Goal: Find specific page/section: Find specific page/section

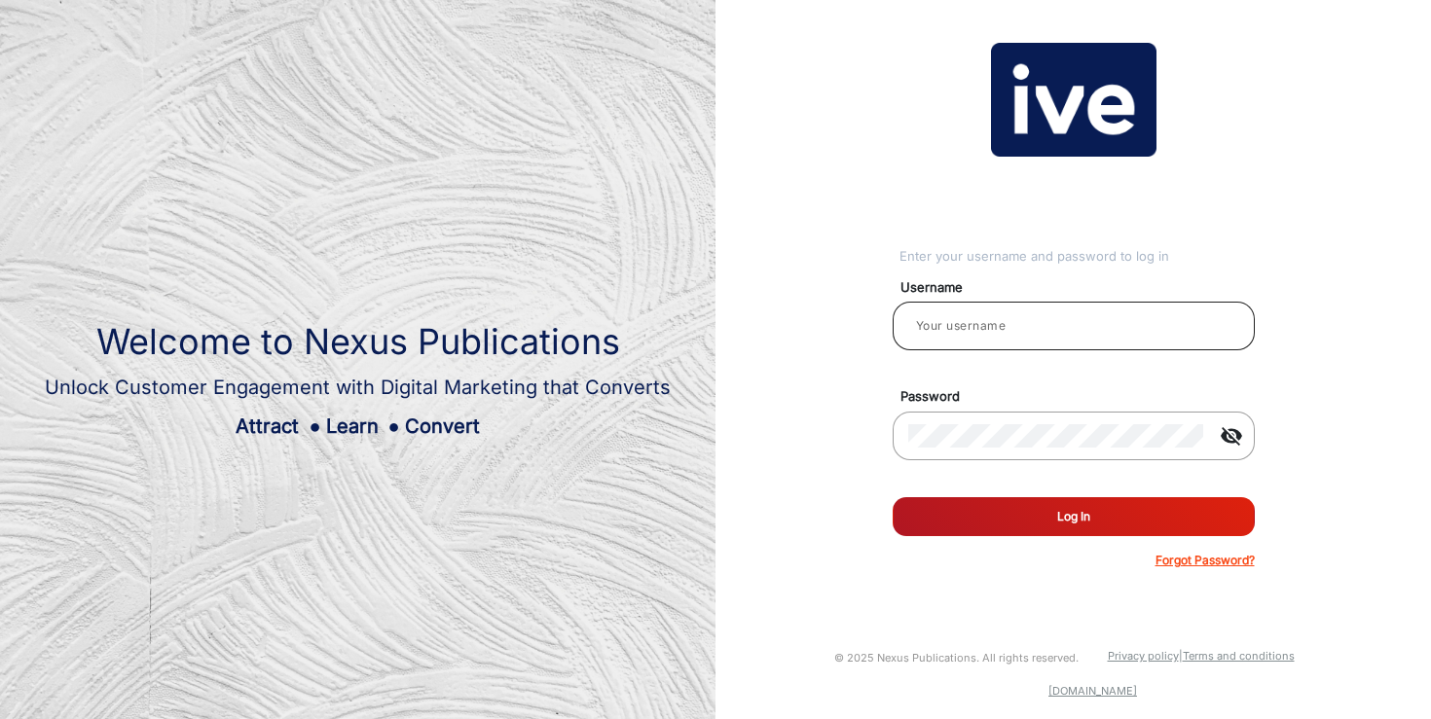
click at [1096, 319] on input "email" at bounding box center [1073, 325] width 331 height 23
type input "[PERSON_NAME]"
click at [1040, 515] on button "Log In" at bounding box center [1073, 516] width 362 height 39
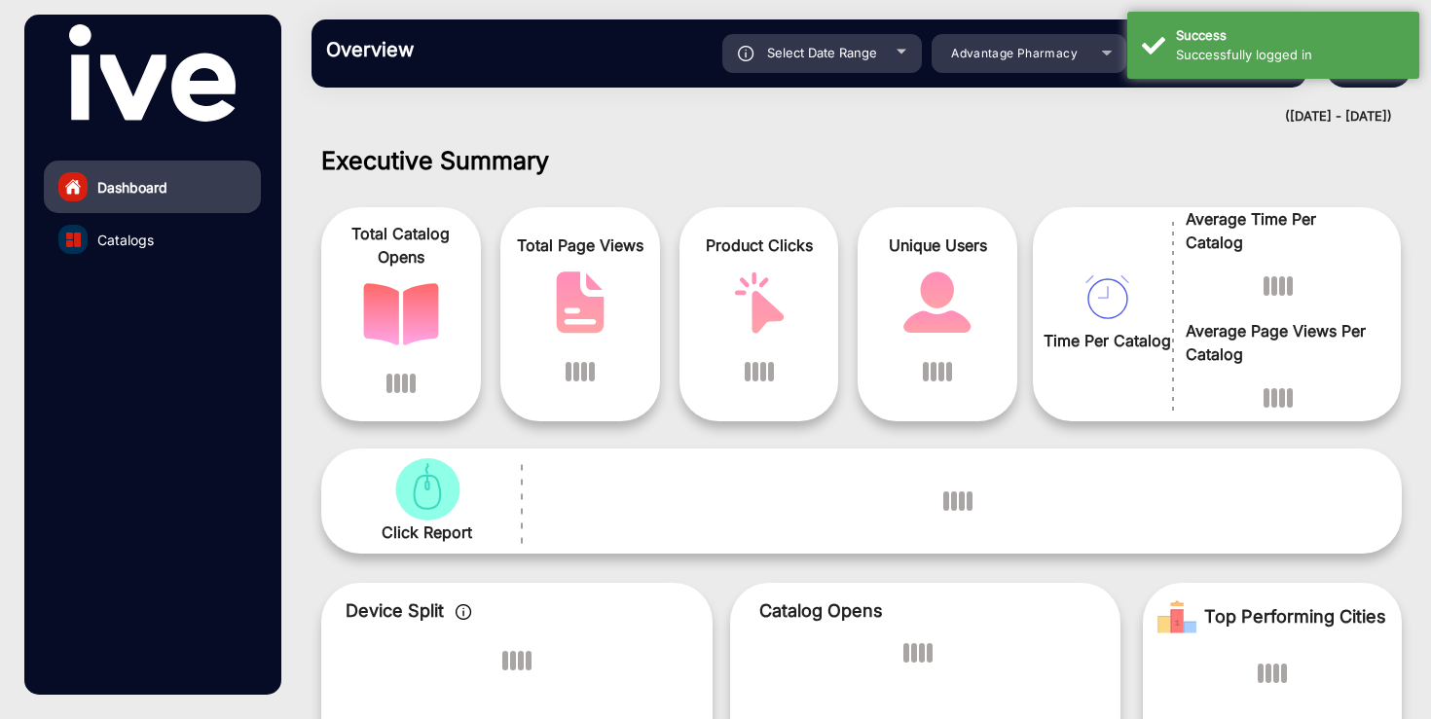
scroll to position [15, 0]
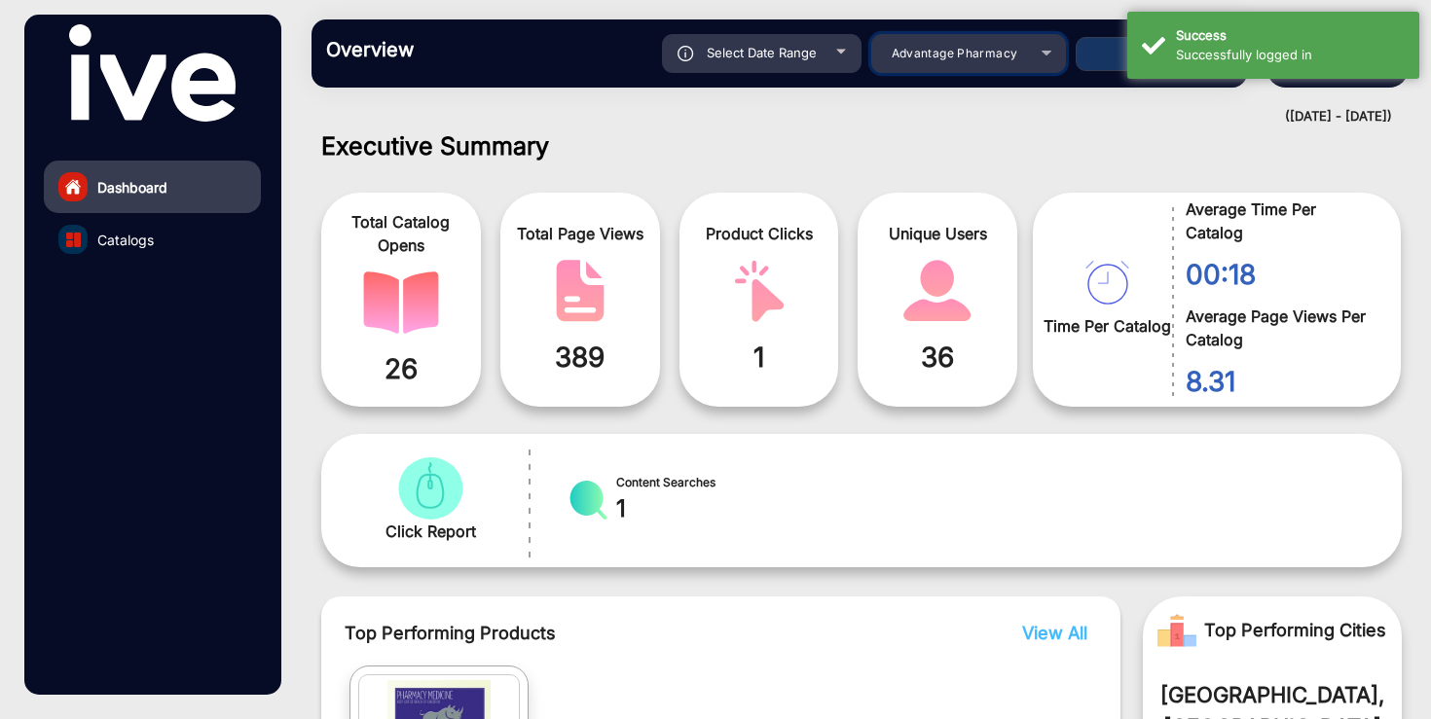
click at [994, 58] on span "Advantage Pharmacy" at bounding box center [954, 53] width 127 height 15
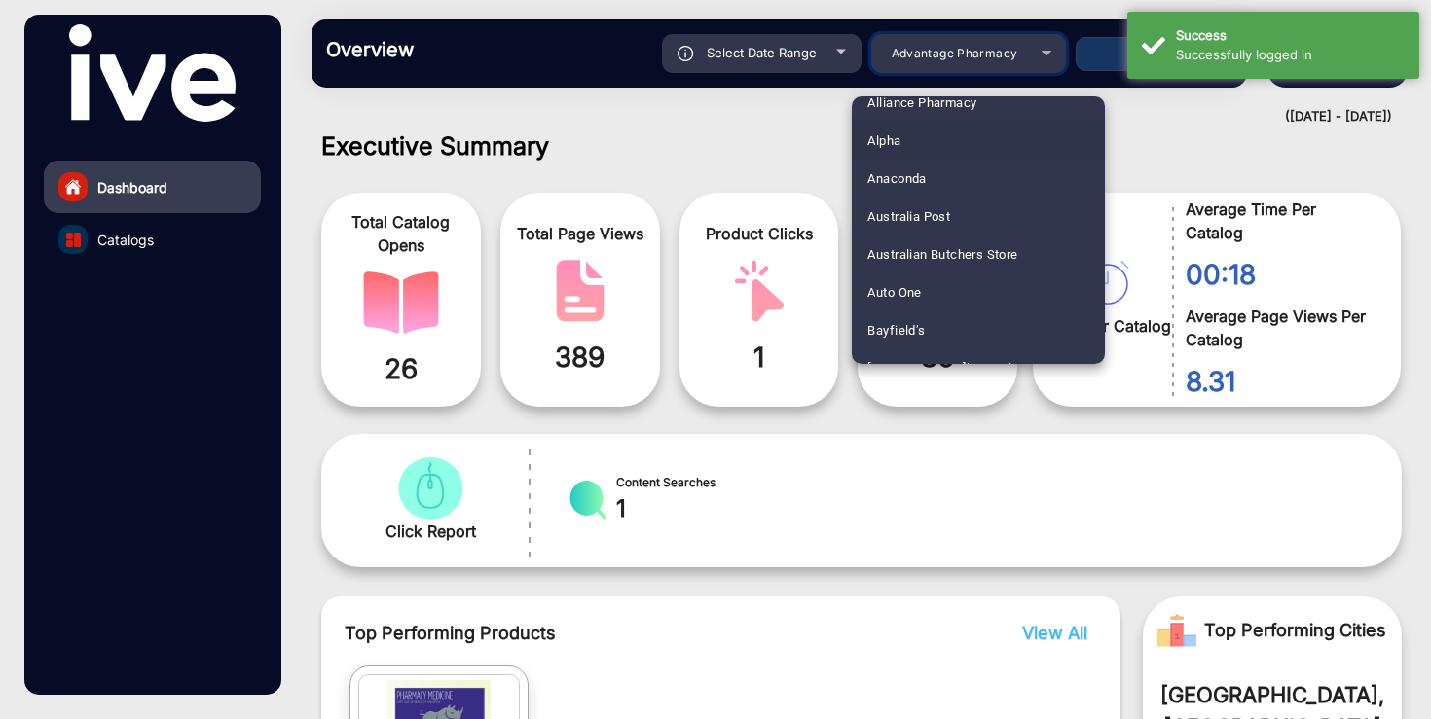
scroll to position [53, 0]
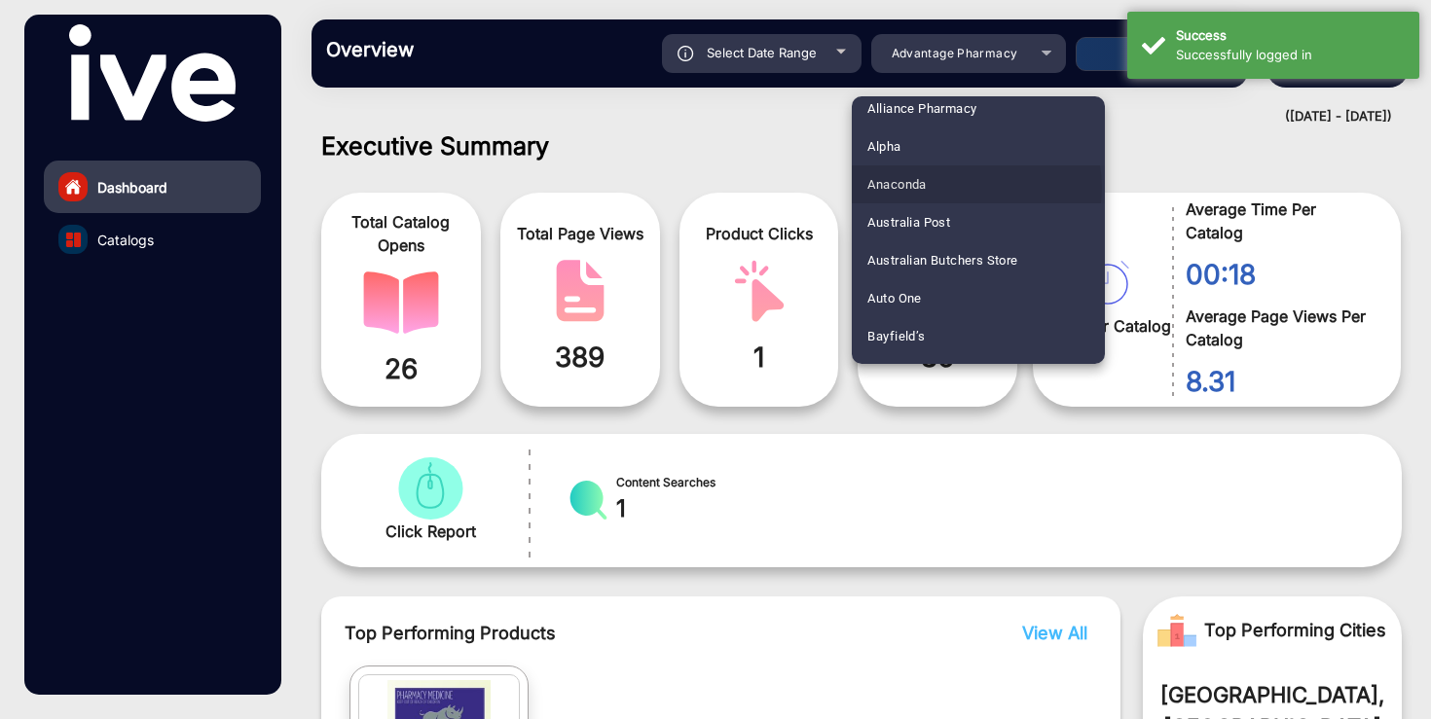
click at [968, 188] on mat-option "Anaconda" at bounding box center [977, 184] width 253 height 38
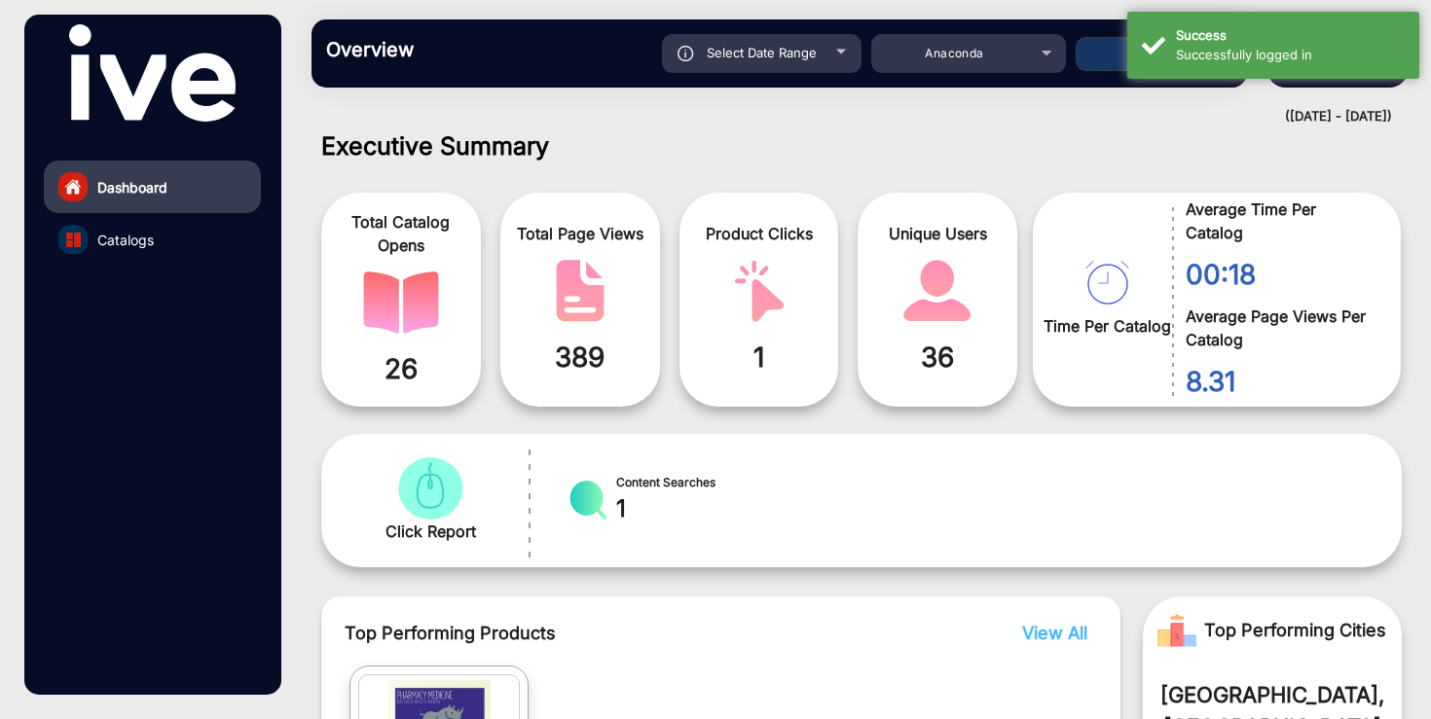
click at [784, 47] on span "Select Date Range" at bounding box center [761, 53] width 110 height 16
type input "[DATE]"
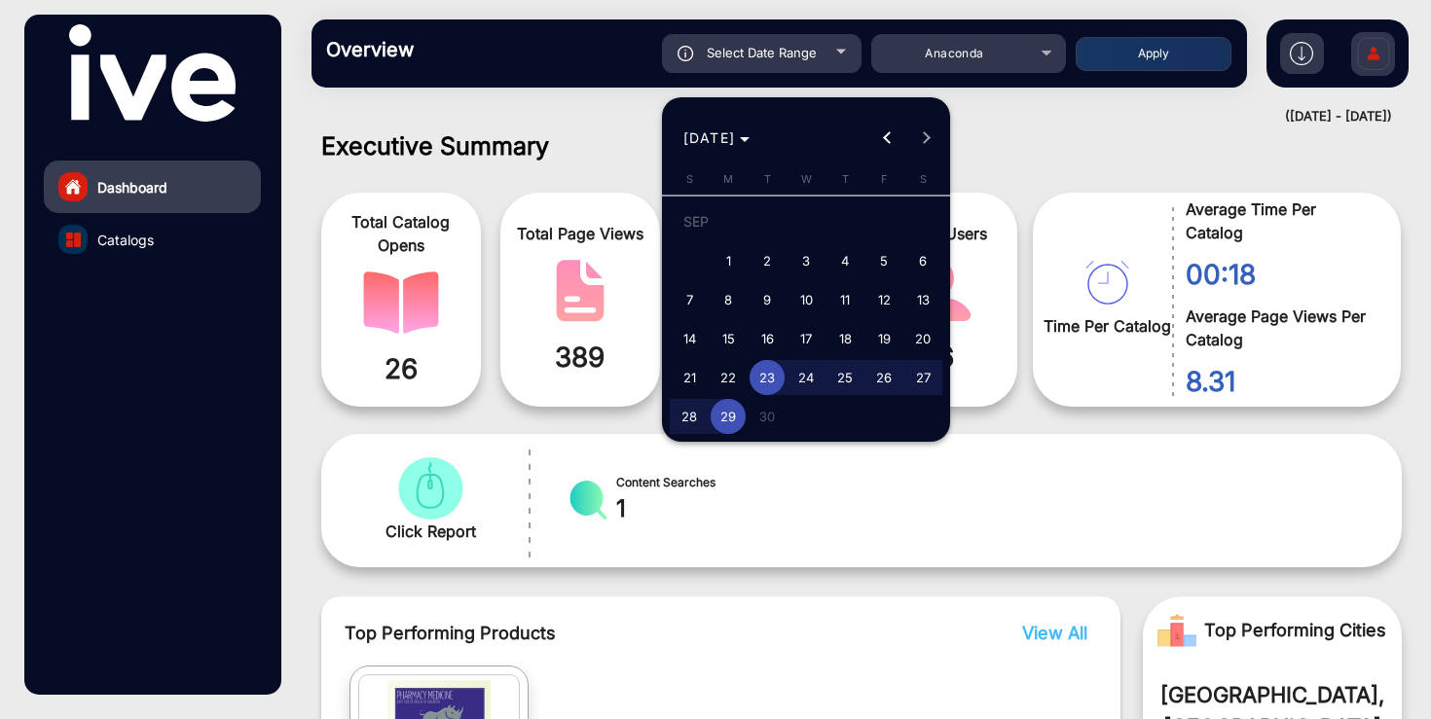
click at [727, 260] on span "1" at bounding box center [727, 260] width 35 height 35
type input "[DATE]"
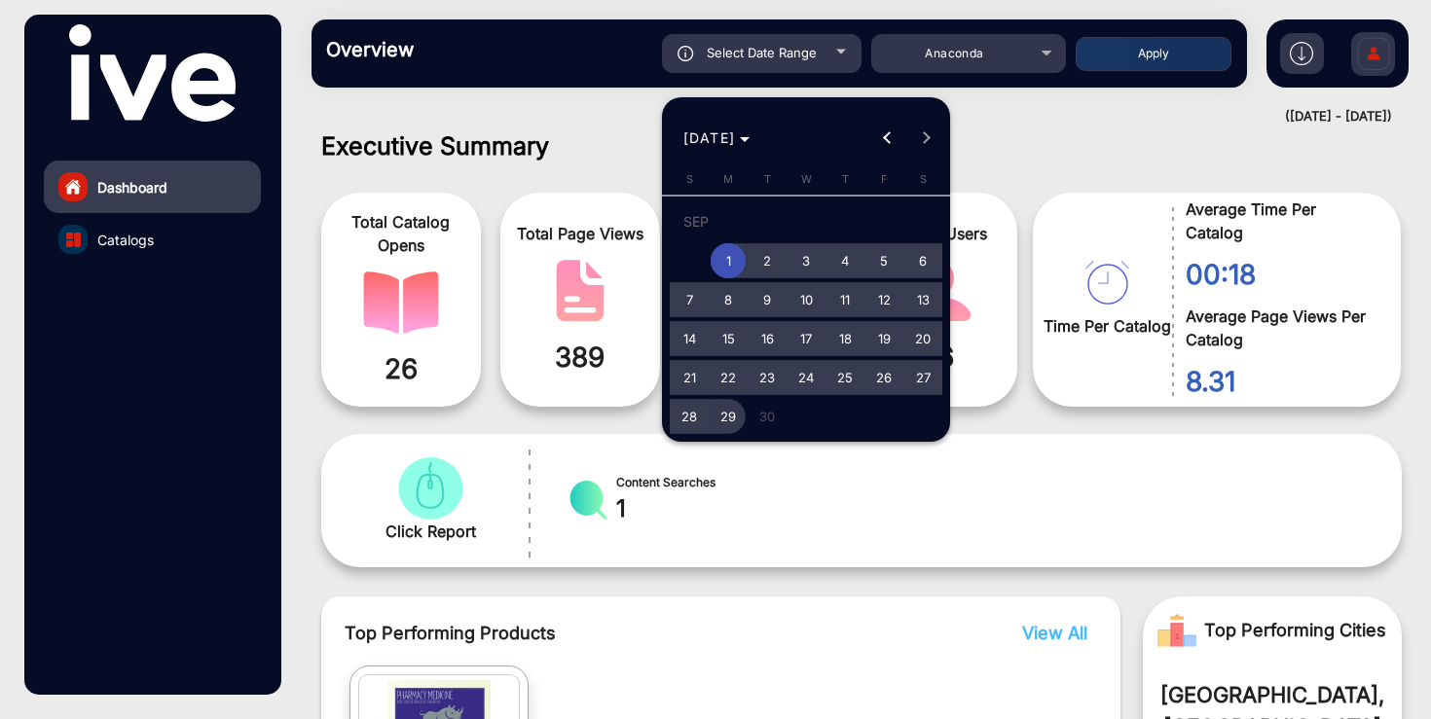
click at [723, 409] on span "29" at bounding box center [727, 416] width 35 height 35
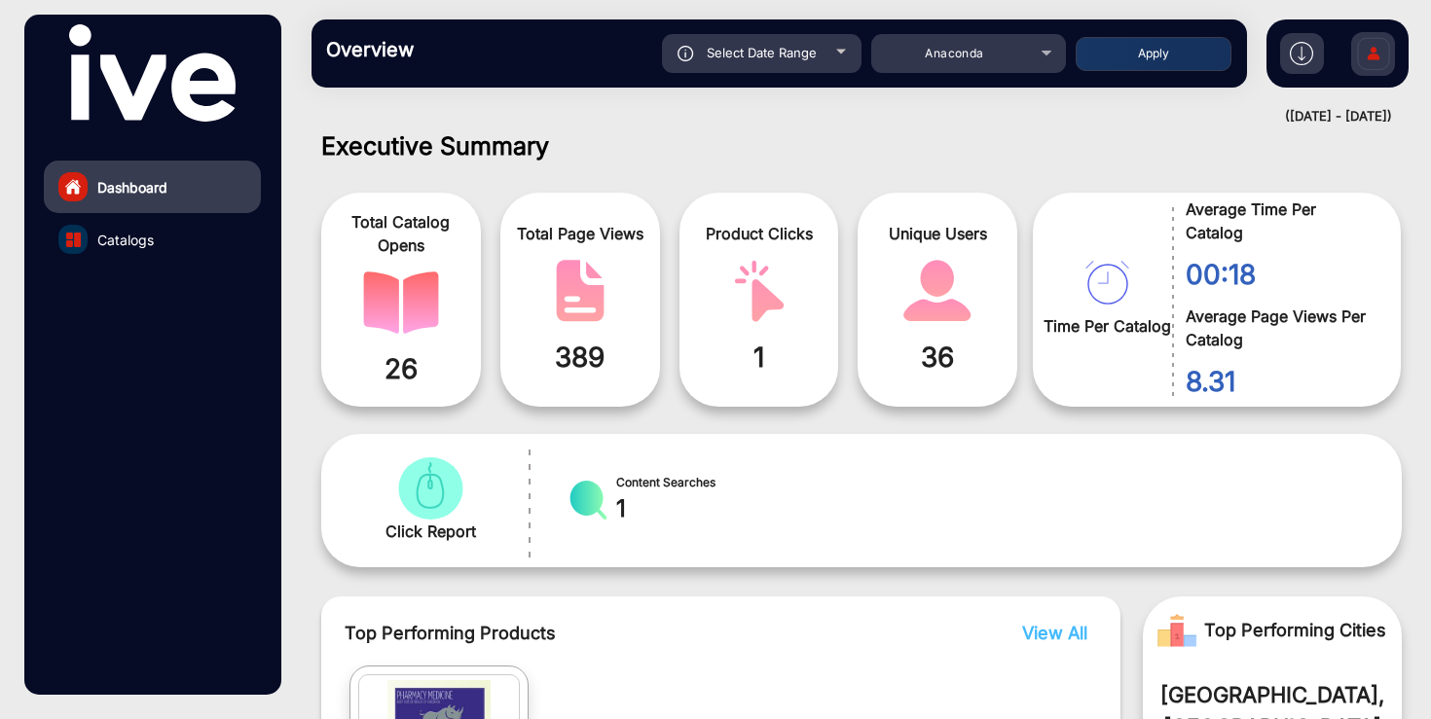
type input "[DATE]"
click at [1132, 55] on button "Apply" at bounding box center [1153, 54] width 156 height 34
type input "[DATE]"
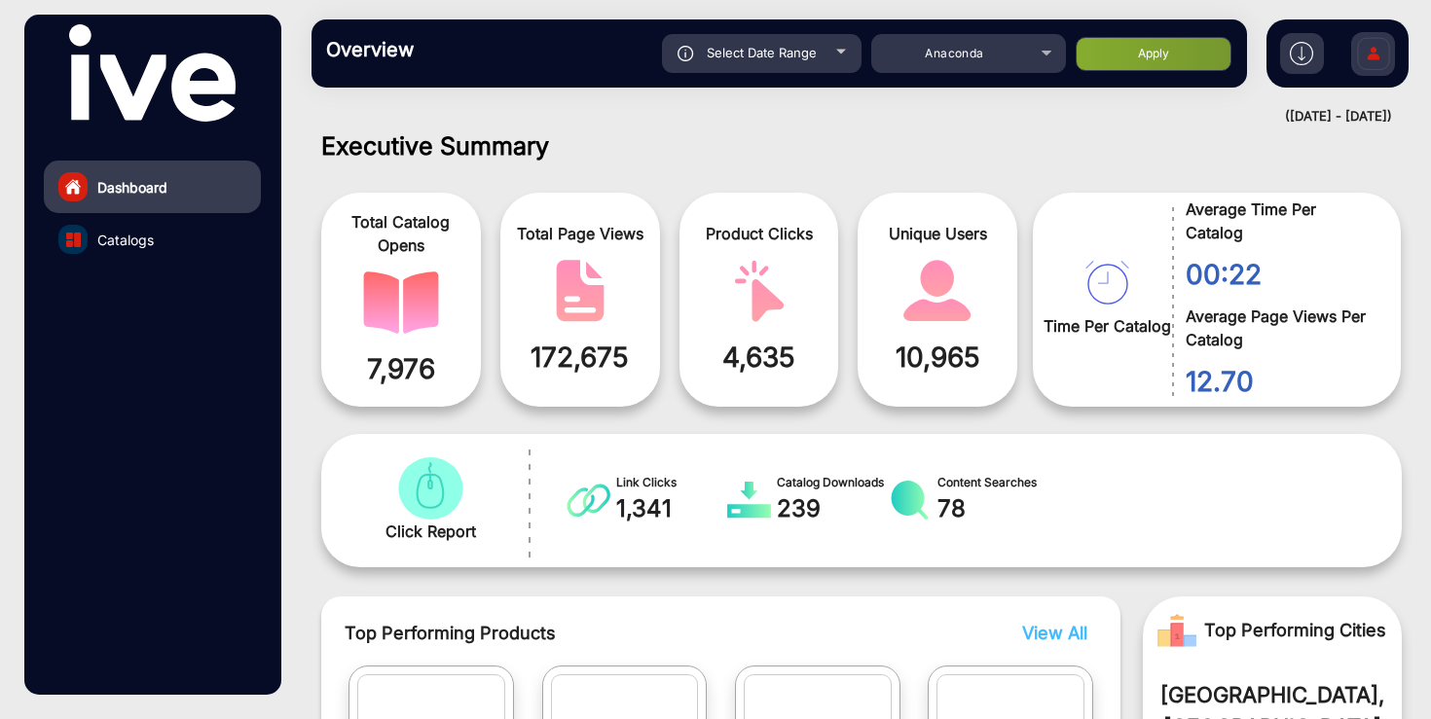
click at [160, 236] on link "Catalogs" at bounding box center [152, 239] width 217 height 53
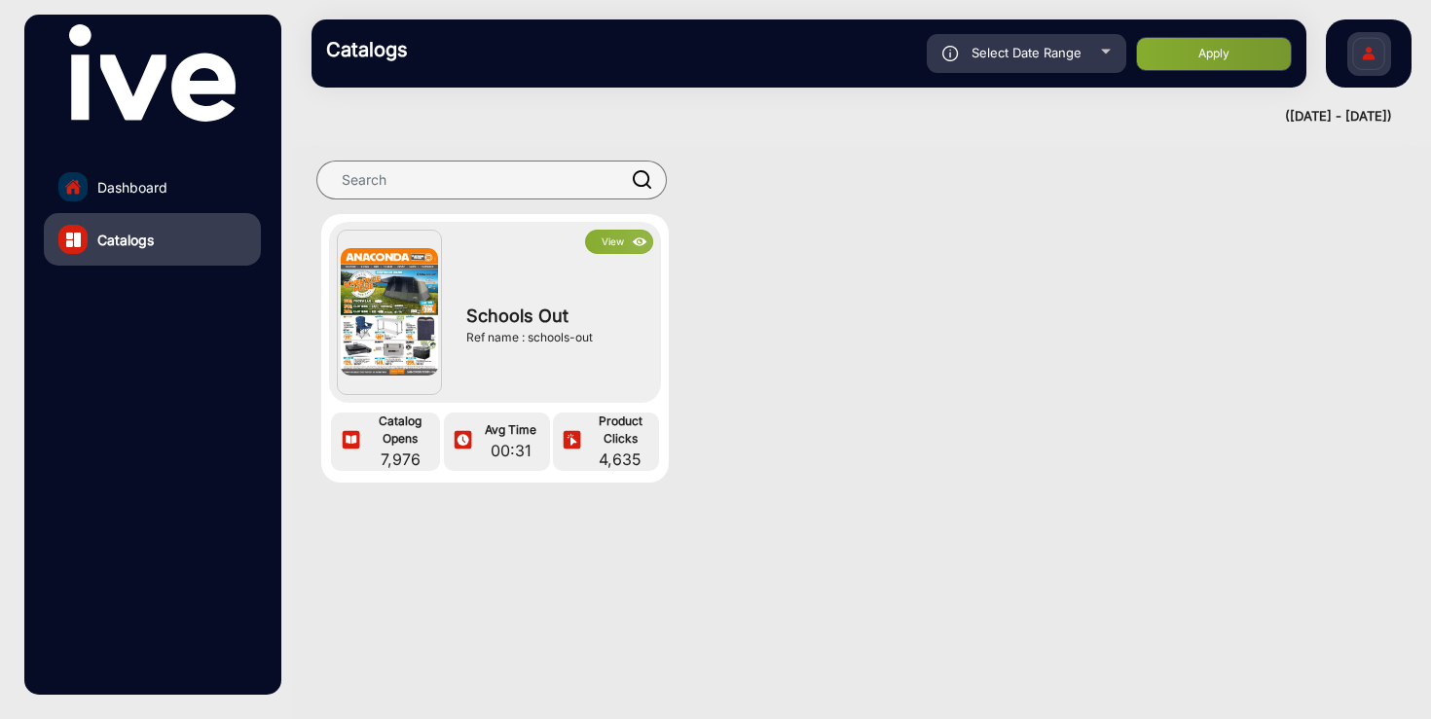
click at [605, 241] on button "View" at bounding box center [619, 242] width 68 height 24
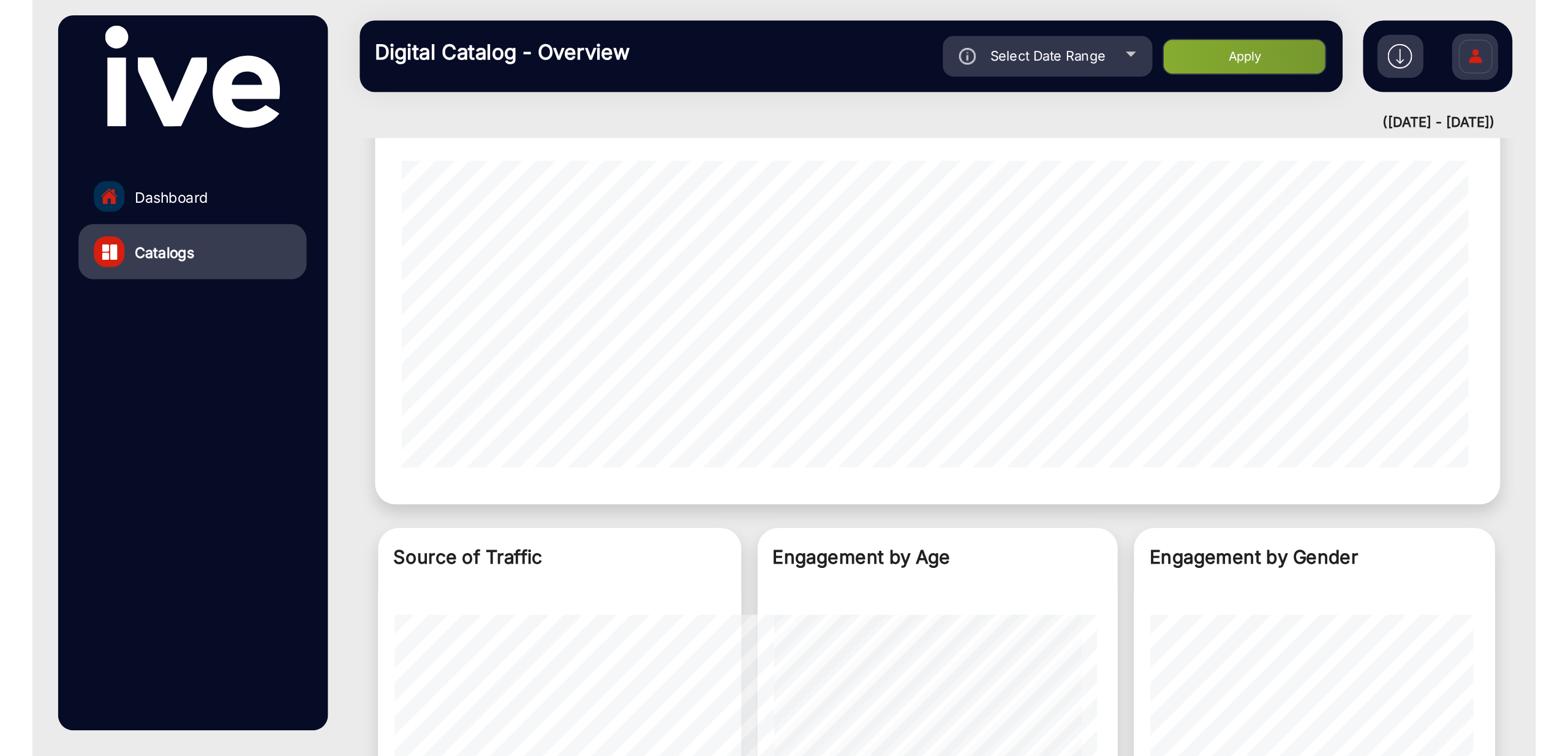
scroll to position [1041, 0]
